Goal: Browse casually

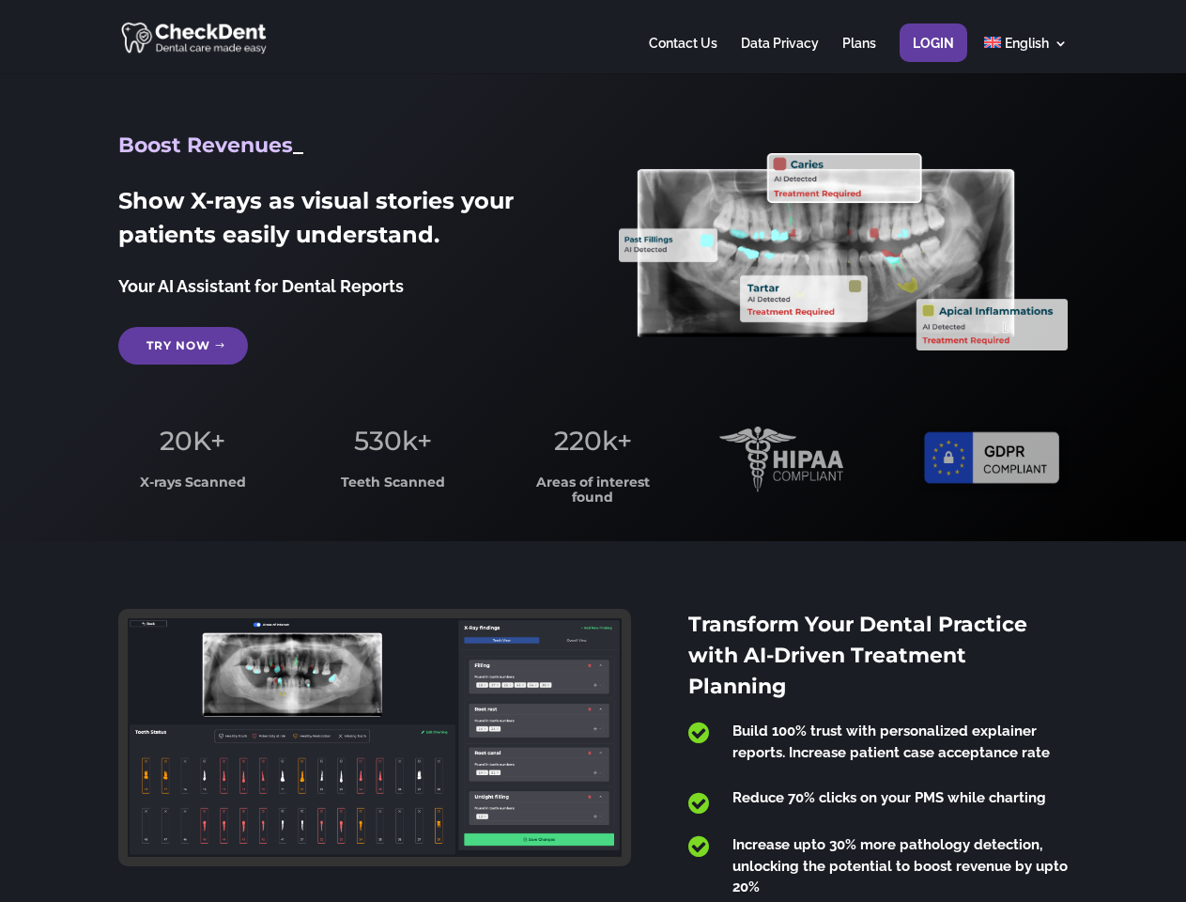
click at [593, 451] on span "220k+" at bounding box center [593, 440] width 78 height 32
click at [593, 37] on div at bounding box center [592, 36] width 948 height 73
click at [593, 451] on span "220k+" at bounding box center [593, 440] width 78 height 32
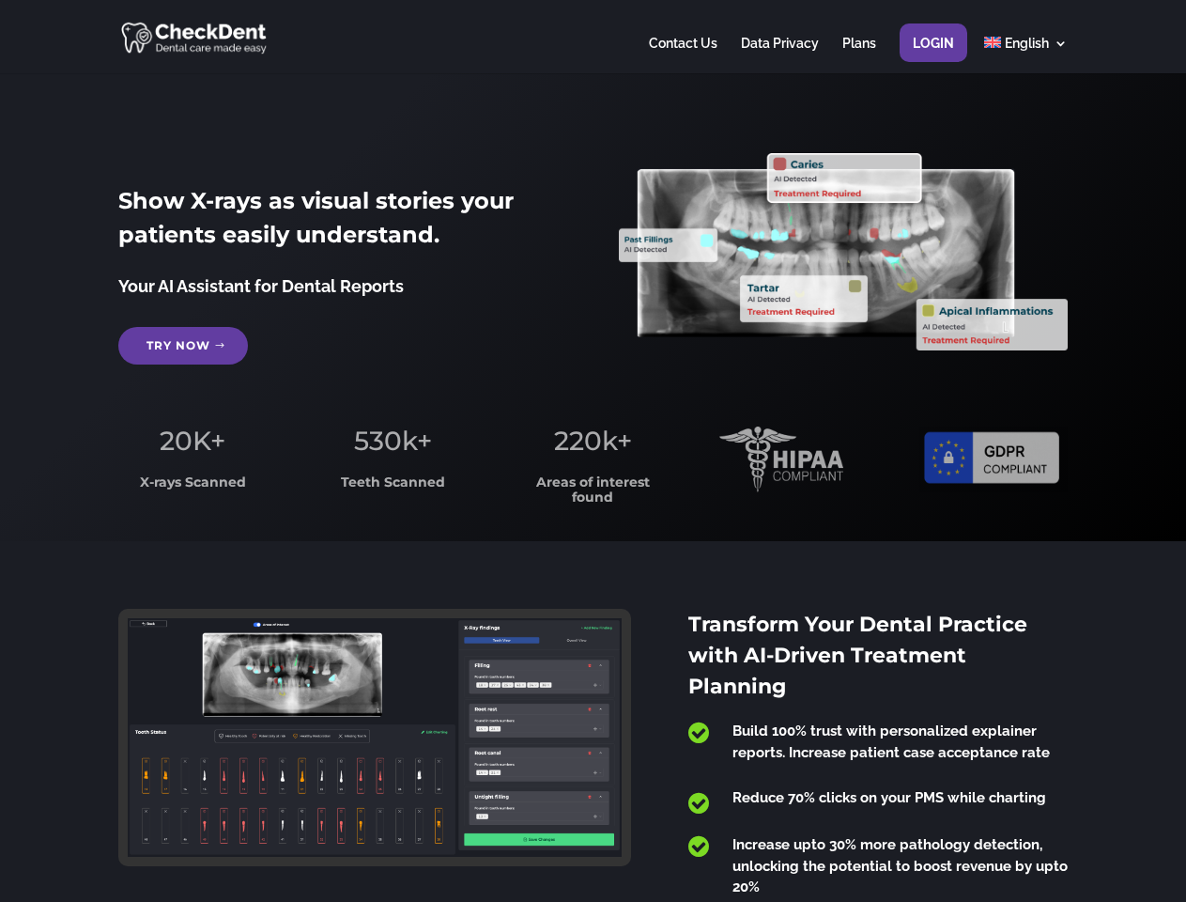
click at [593, 37] on div at bounding box center [592, 36] width 948 height 73
